Goal: Find specific page/section: Find specific page/section

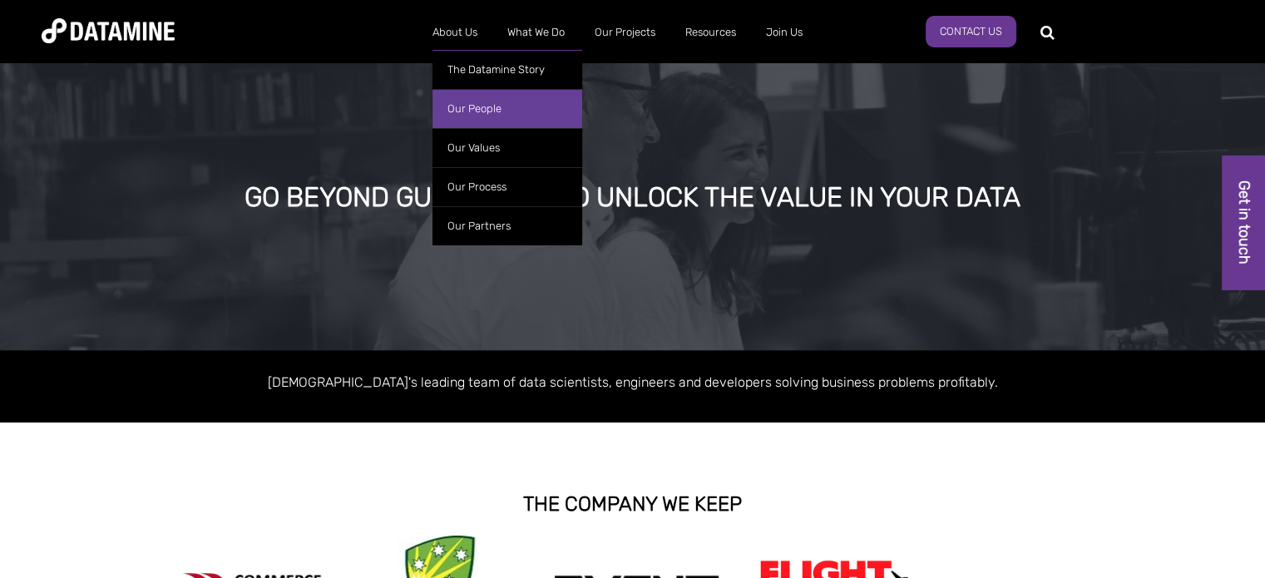
click at [467, 112] on link "Our People" at bounding box center [507, 108] width 150 height 39
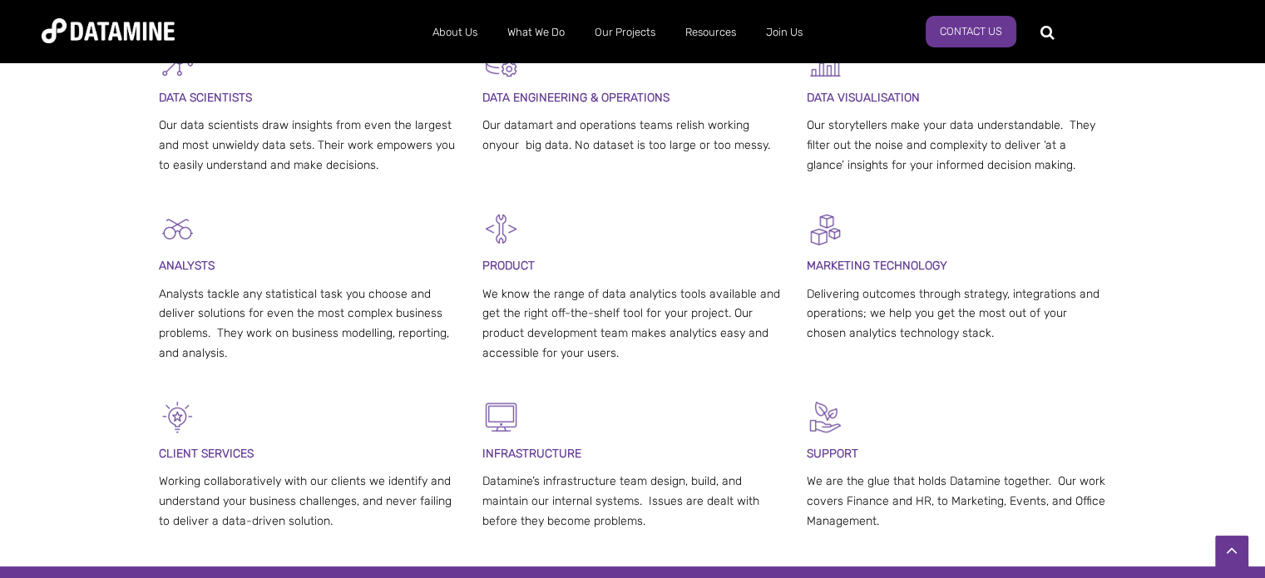
scroll to position [665, 0]
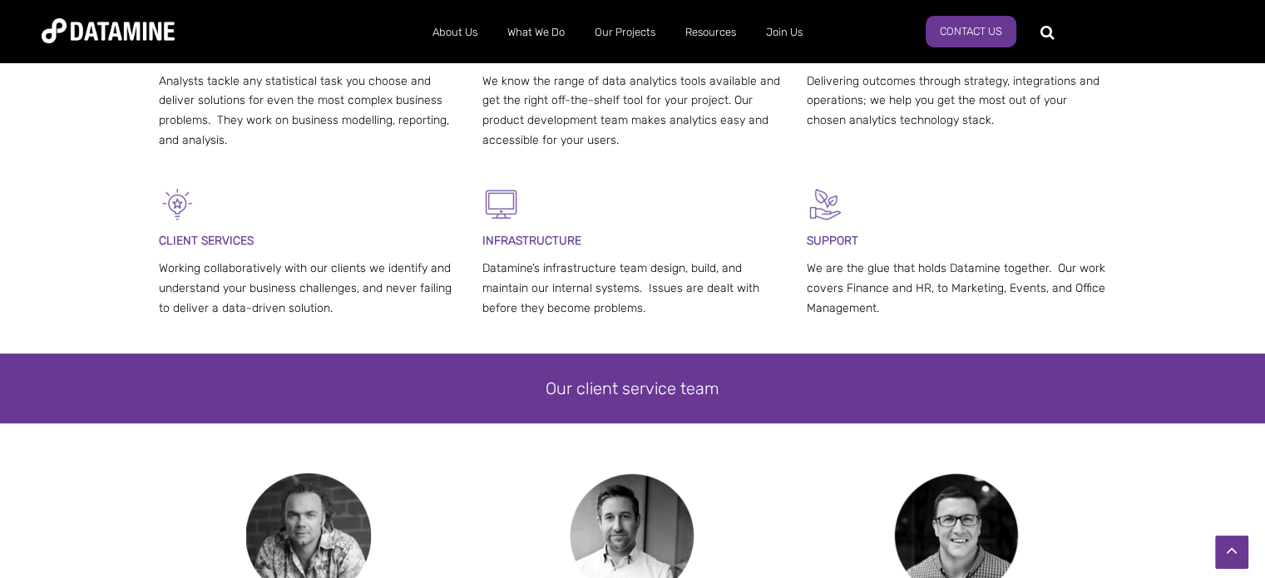
click at [179, 196] on img at bounding box center [177, 203] width 37 height 37
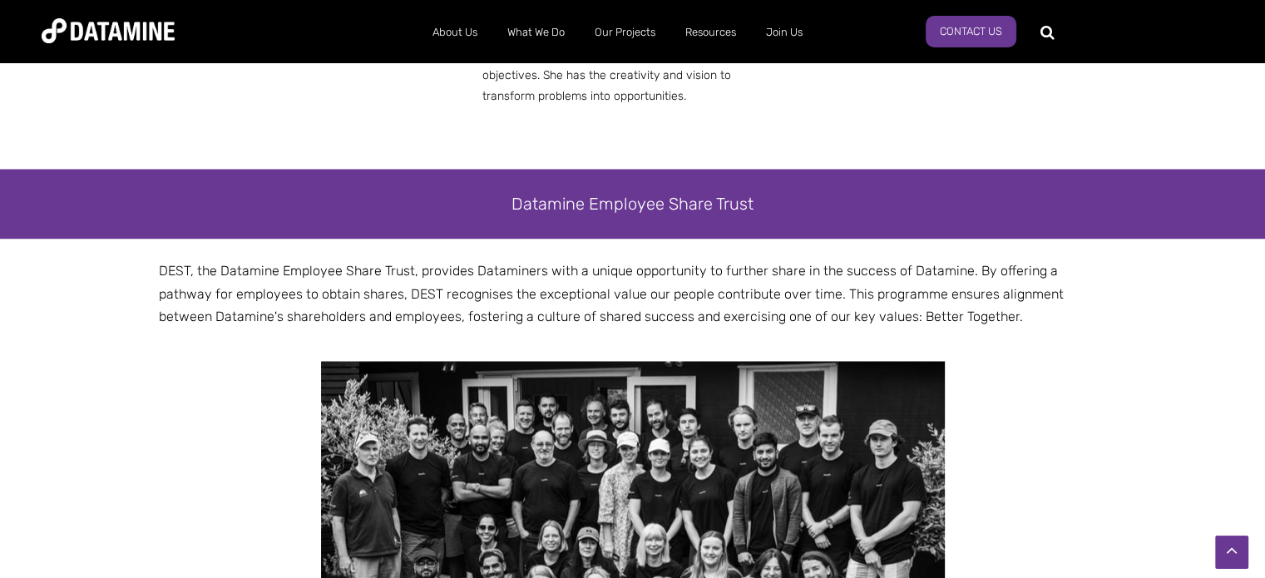
scroll to position [2994, 0]
